Goal: Information Seeking & Learning: Learn about a topic

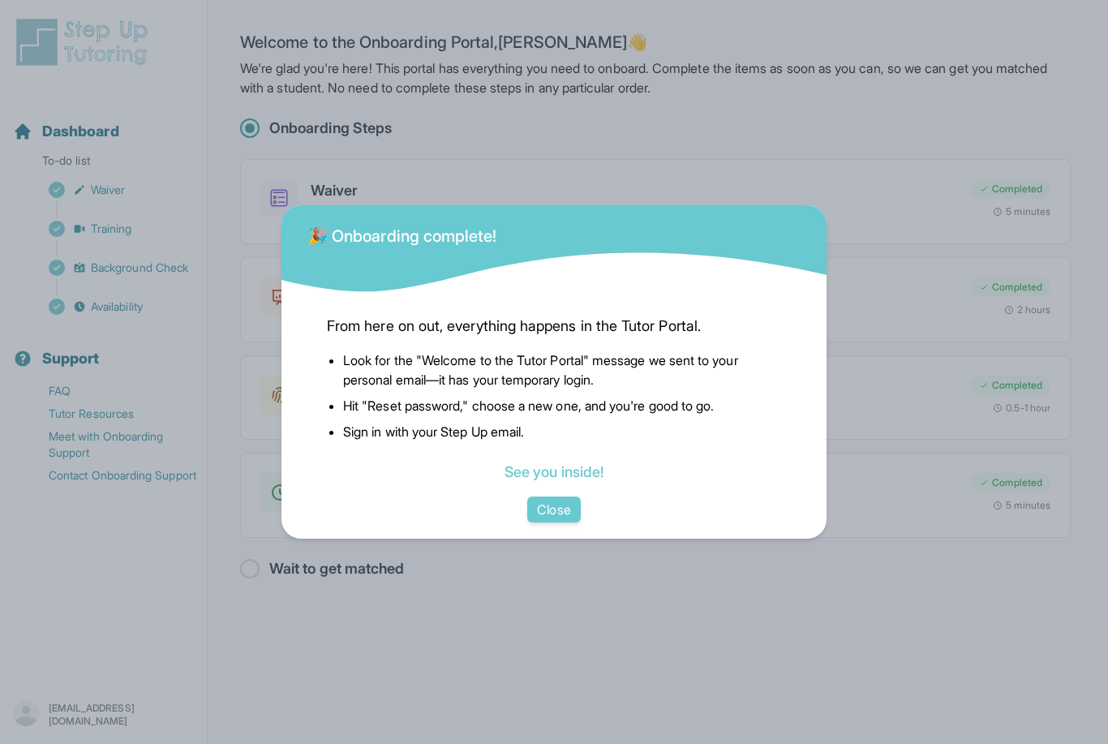
click at [561, 523] on button "Close" at bounding box center [553, 510] width 53 height 26
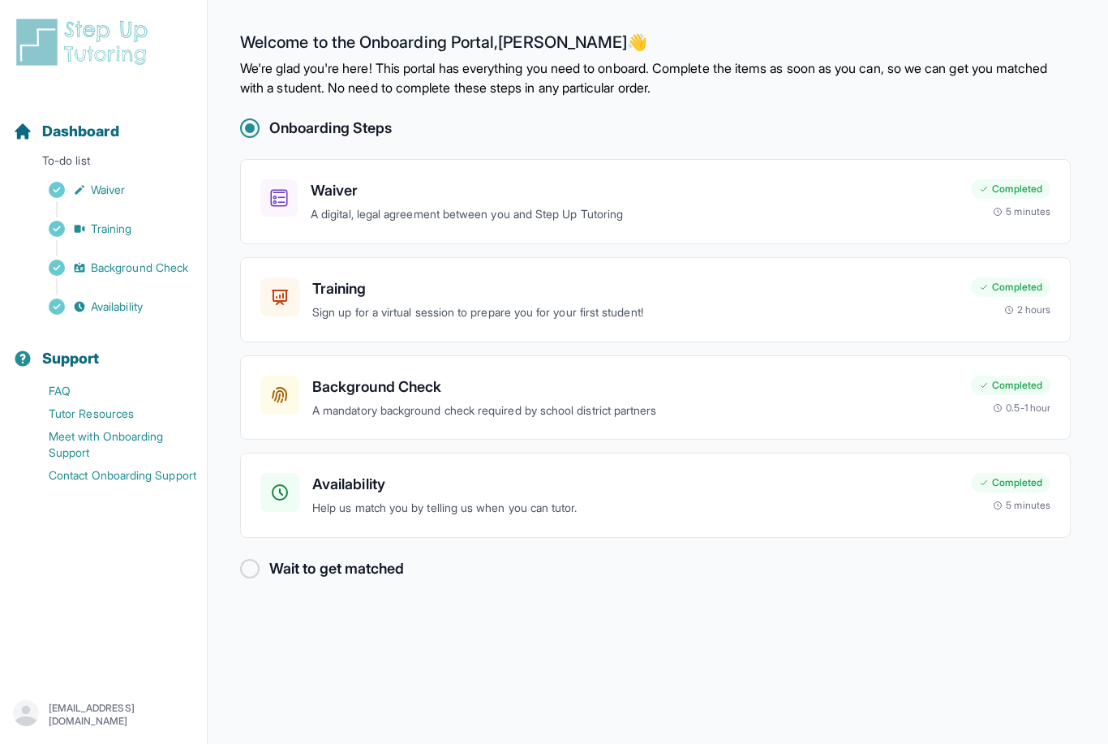
click at [648, 296] on h3 "Training" at bounding box center [635, 289] width 646 height 23
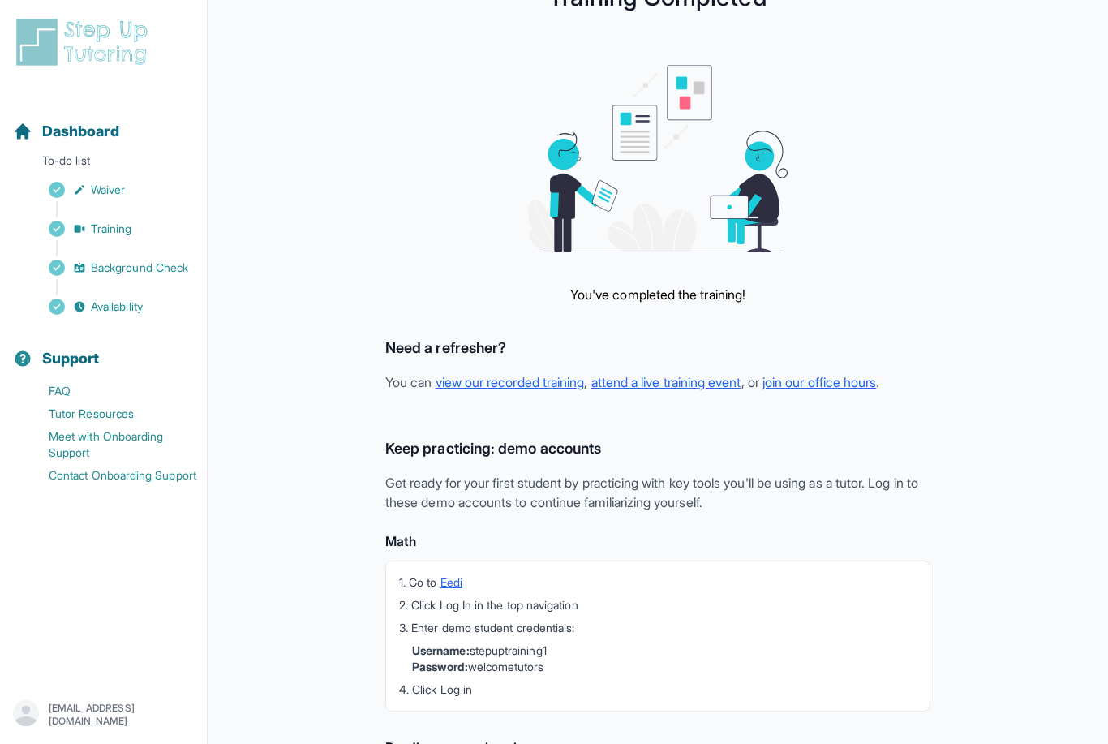
scroll to position [155, 0]
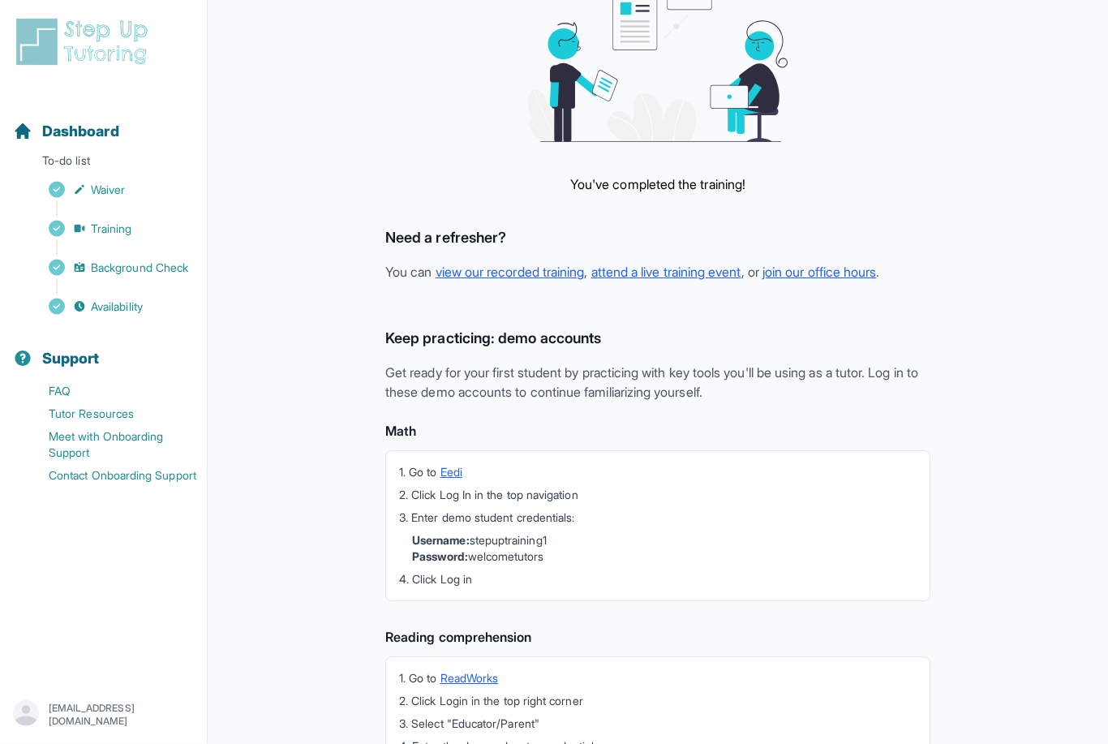
click at [550, 266] on link "view our recorded training" at bounding box center [510, 273] width 149 height 16
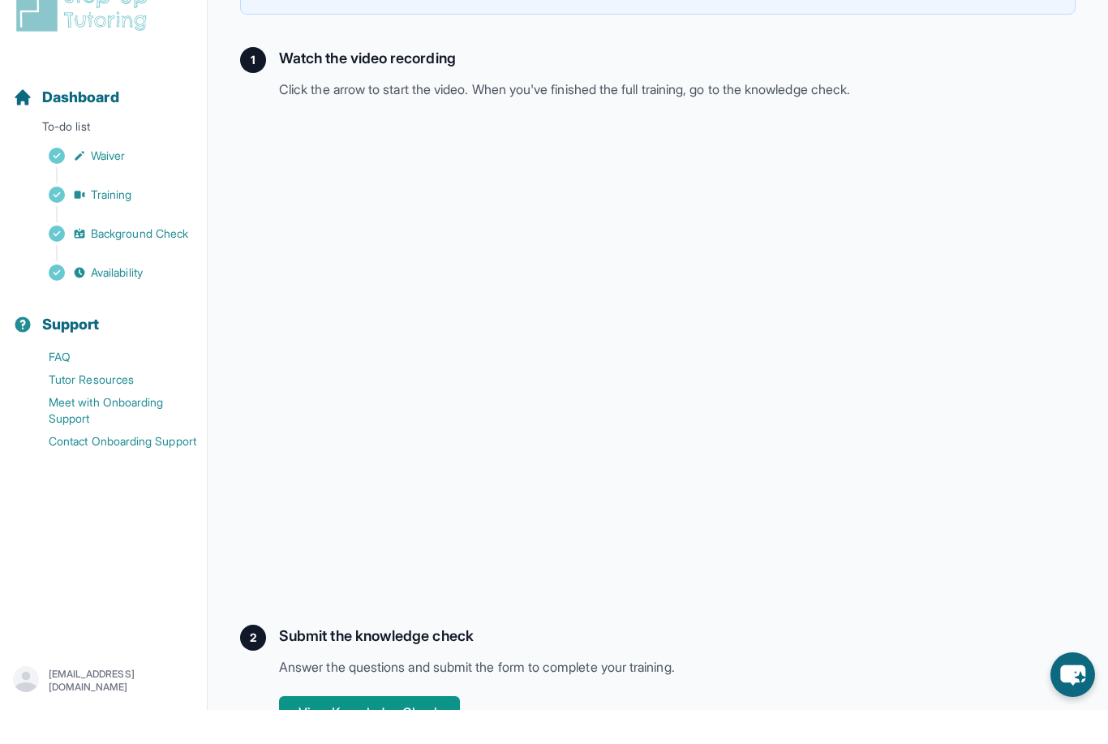
scroll to position [170, 0]
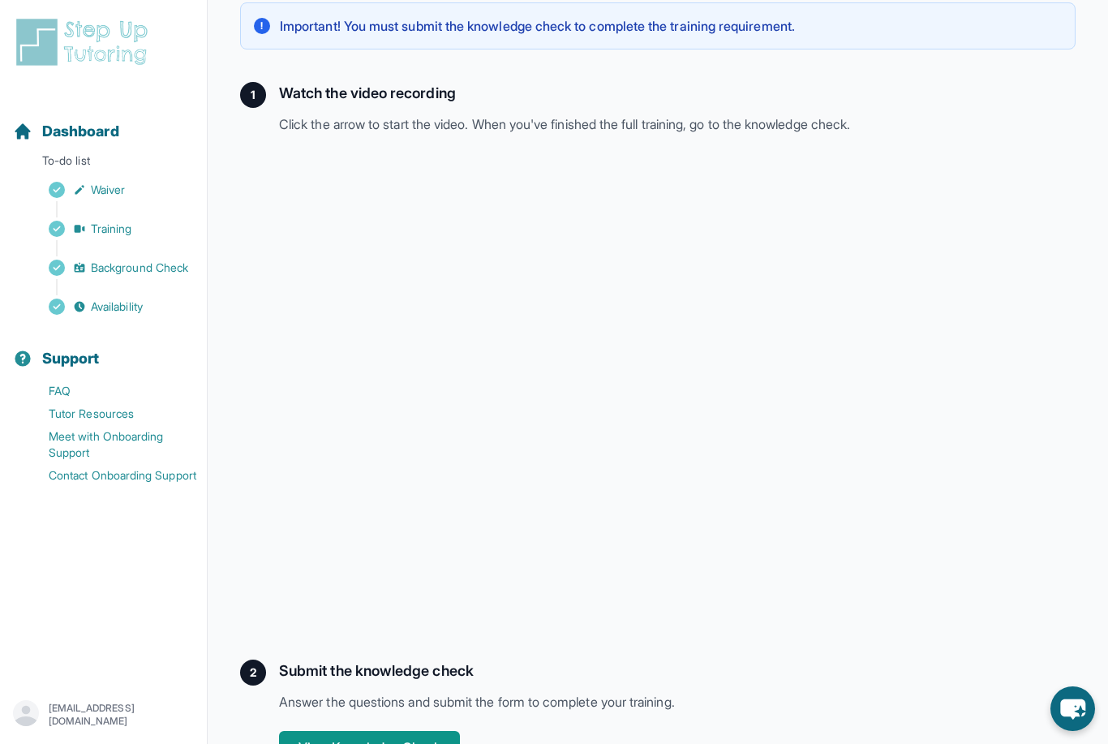
click at [116, 404] on link "Tutor Resources" at bounding box center [110, 413] width 194 height 23
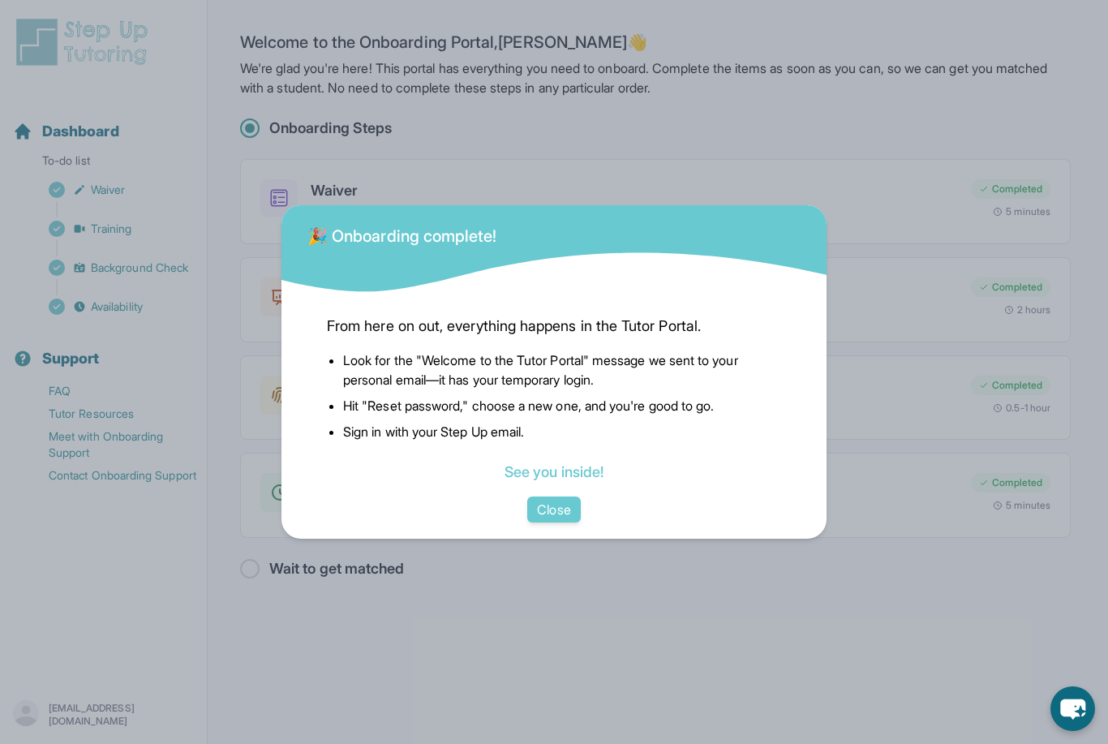
click at [546, 523] on button "Close" at bounding box center [553, 510] width 53 height 26
click at [563, 480] on link "See you inside!" at bounding box center [554, 471] width 99 height 17
